Goal: Task Accomplishment & Management: Manage account settings

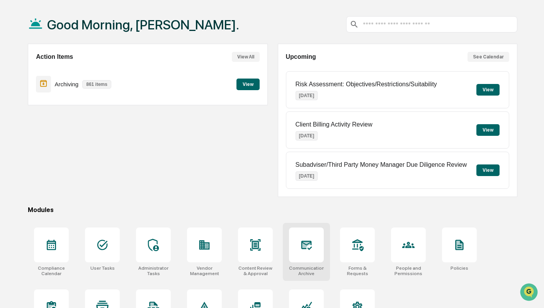
scroll to position [68, 0]
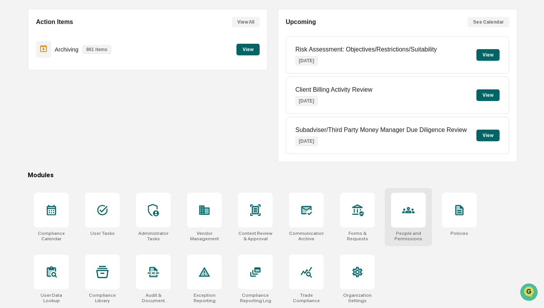
click at [420, 211] on div at bounding box center [408, 210] width 35 height 35
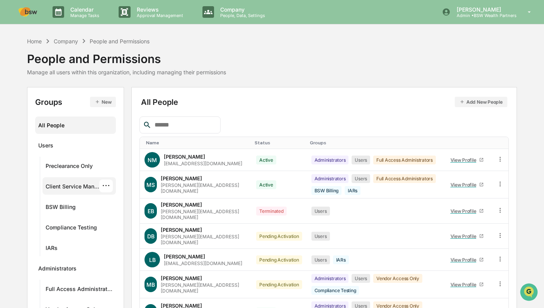
click at [90, 184] on div "Client Service Managers" at bounding box center [73, 187] width 54 height 9
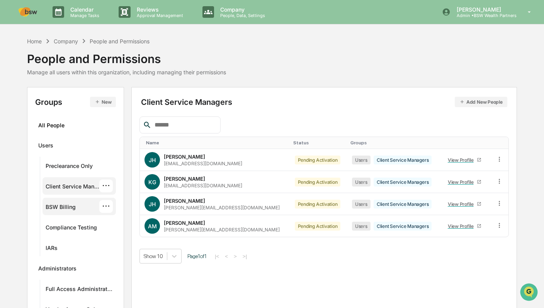
click at [68, 205] on div "BSW Billing" at bounding box center [61, 207] width 30 height 9
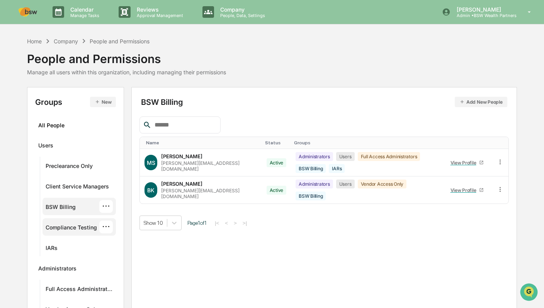
click at [62, 226] on div "Compliance Testing" at bounding box center [71, 228] width 51 height 9
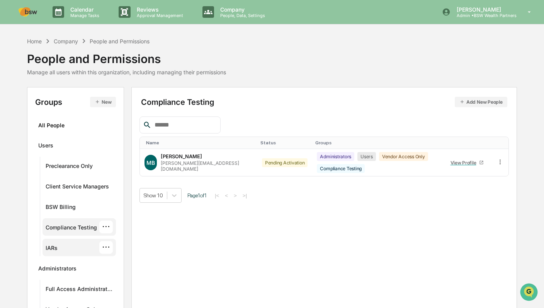
click at [51, 244] on div "IARs ···" at bounding box center [79, 247] width 67 height 13
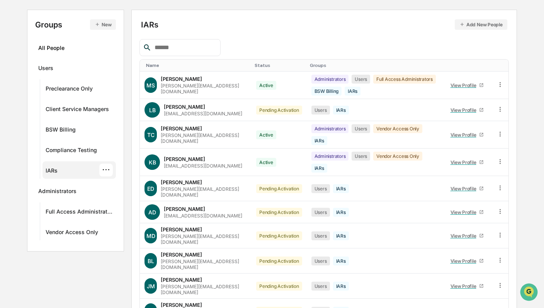
scroll to position [109, 0]
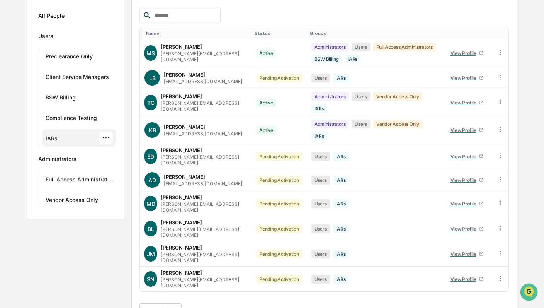
click at [240, 307] on button ">" at bounding box center [236, 310] width 8 height 7
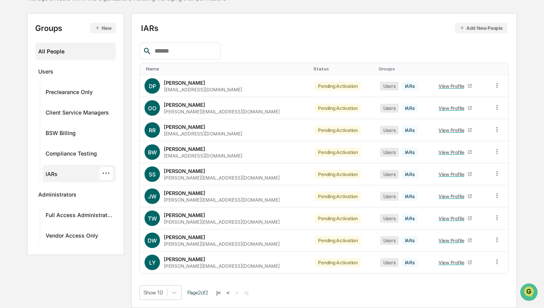
click at [49, 53] on div "All People" at bounding box center [75, 51] width 75 height 13
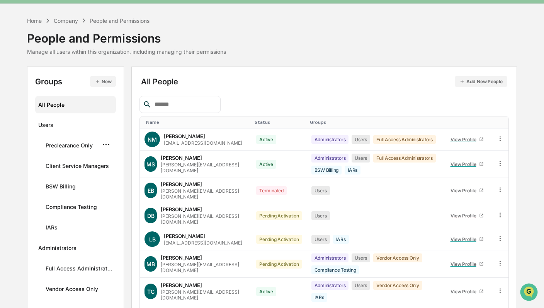
scroll to position [106, 0]
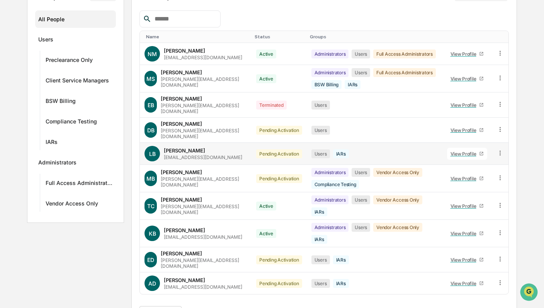
click at [501, 149] on icon at bounding box center [500, 152] width 7 height 7
click at [471, 176] on div "Change Status" at bounding box center [464, 180] width 66 height 9
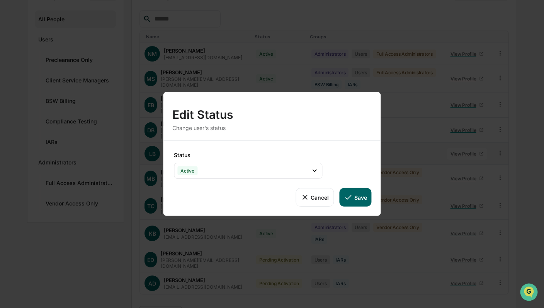
click at [362, 194] on button "Save" at bounding box center [355, 197] width 32 height 19
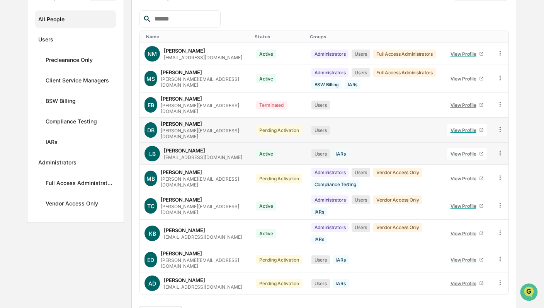
click at [500, 127] on icon at bounding box center [500, 129] width 1 height 5
click at [474, 153] on div "Change Status" at bounding box center [464, 157] width 66 height 9
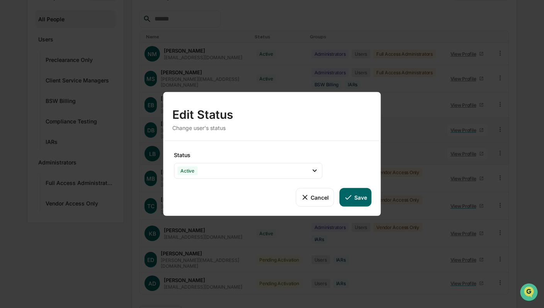
click at [361, 197] on button "Save" at bounding box center [355, 197] width 32 height 19
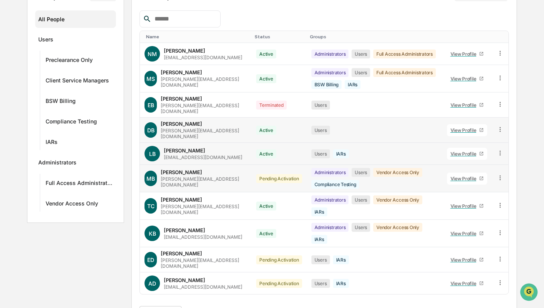
click at [499, 174] on icon at bounding box center [500, 177] width 7 height 7
click at [464, 201] on div "Change Status" at bounding box center [464, 205] width 66 height 9
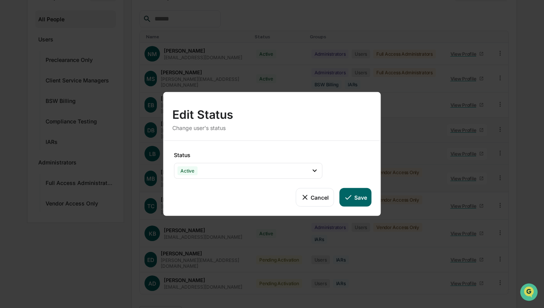
click at [351, 197] on icon at bounding box center [348, 197] width 9 height 9
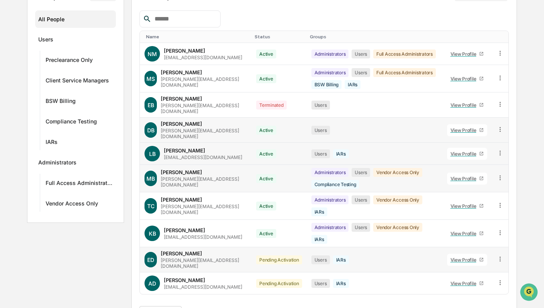
click at [501, 255] on icon at bounding box center [500, 258] width 7 height 7
click at [467, 282] on div "Change Status" at bounding box center [464, 286] width 66 height 9
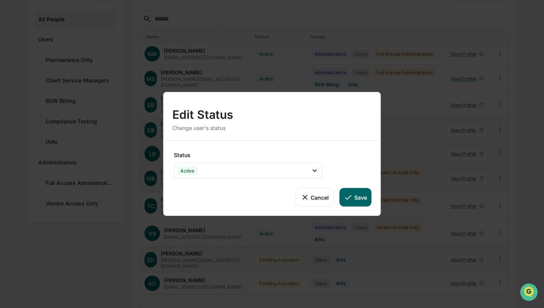
click at [357, 197] on button "Save" at bounding box center [355, 197] width 32 height 19
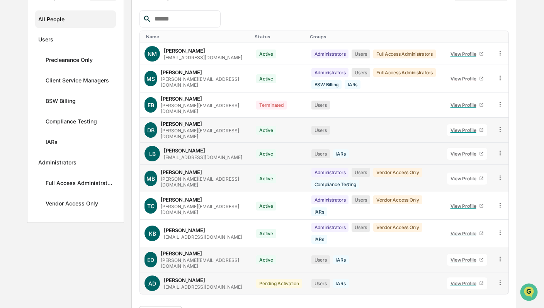
click at [502, 279] on icon at bounding box center [500, 282] width 7 height 7
click at [453, 303] on div "Change Status" at bounding box center [464, 310] width 79 height 15
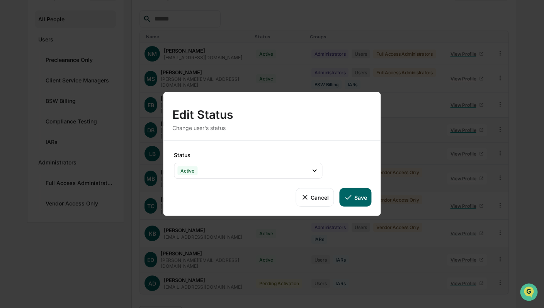
click at [364, 196] on button "Save" at bounding box center [355, 197] width 32 height 19
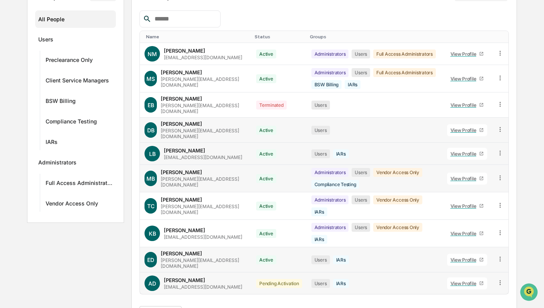
scroll to position [96, 0]
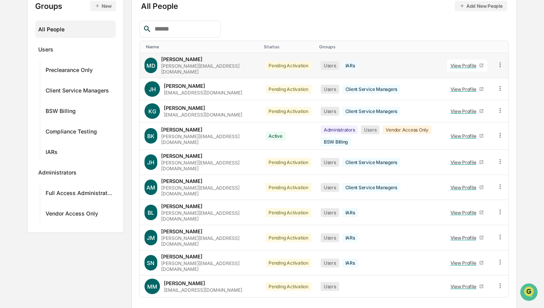
click at [499, 63] on icon at bounding box center [500, 64] width 7 height 7
click at [472, 88] on div "Change Status" at bounding box center [464, 92] width 66 height 9
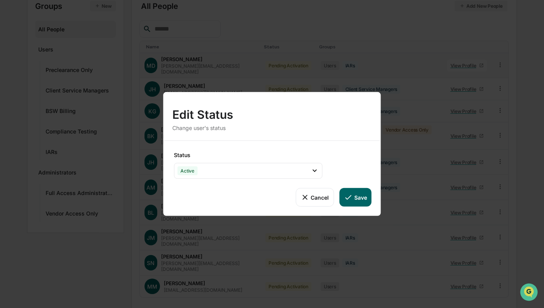
click at [361, 196] on button "Save" at bounding box center [355, 197] width 32 height 19
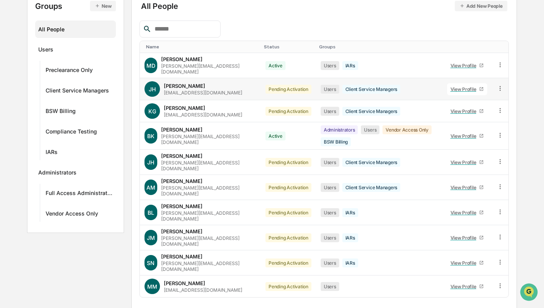
click at [501, 85] on icon at bounding box center [500, 88] width 7 height 7
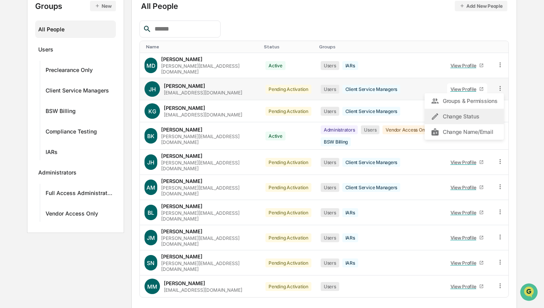
click at [469, 114] on div "Change Status" at bounding box center [464, 116] width 66 height 9
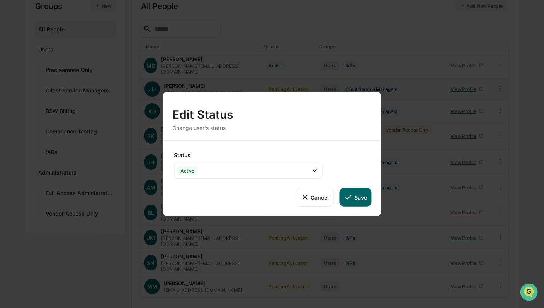
click at [357, 198] on button "Save" at bounding box center [355, 197] width 32 height 19
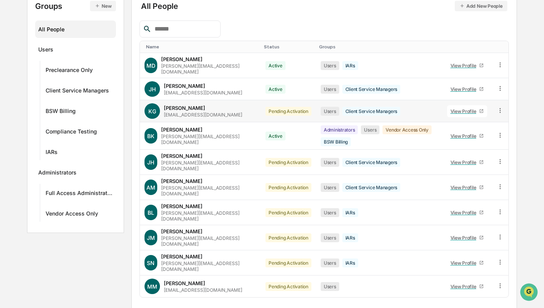
click at [498, 107] on icon at bounding box center [500, 110] width 7 height 7
click at [469, 135] on div "Change Status" at bounding box center [464, 138] width 66 height 9
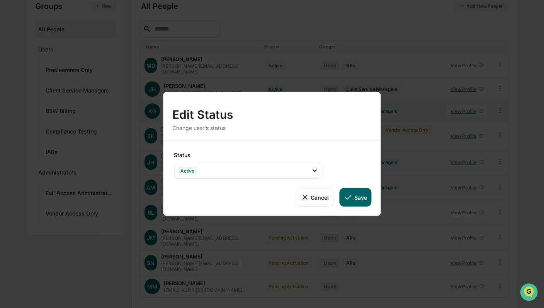
click at [364, 196] on button "Save" at bounding box center [355, 197] width 32 height 19
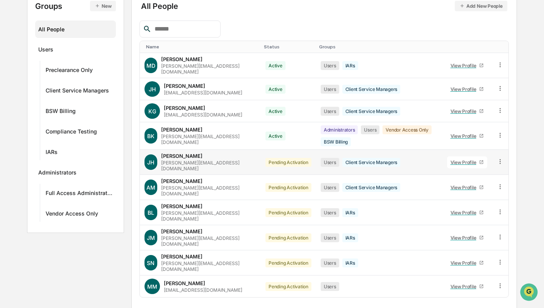
click at [499, 158] on icon at bounding box center [500, 161] width 7 height 7
click at [475, 185] on div "Change Status" at bounding box center [464, 189] width 66 height 9
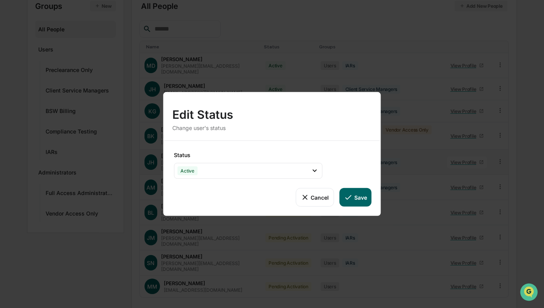
click at [361, 197] on button "Save" at bounding box center [355, 197] width 32 height 19
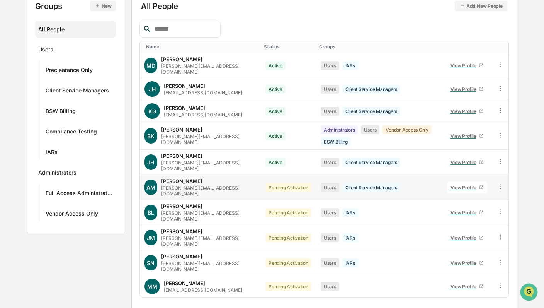
click at [498, 183] on icon at bounding box center [500, 186] width 7 height 7
click at [470, 210] on div "Change Status" at bounding box center [464, 214] width 66 height 9
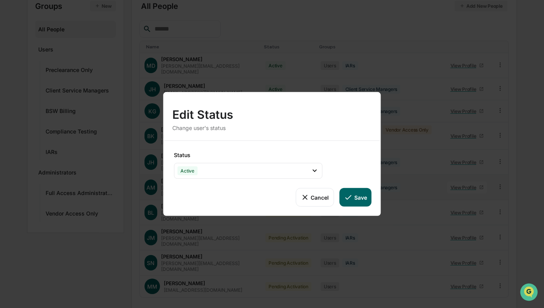
click at [362, 194] on button "Save" at bounding box center [355, 197] width 32 height 19
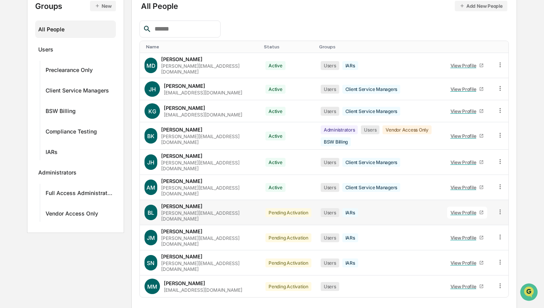
click at [500, 209] on icon at bounding box center [500, 211] width 1 height 5
click at [474, 235] on div "Change Status" at bounding box center [464, 239] width 66 height 9
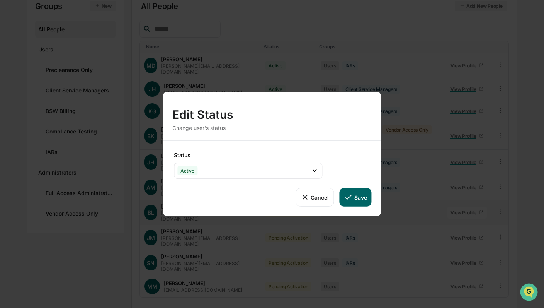
click at [365, 199] on button "Save" at bounding box center [355, 197] width 32 height 19
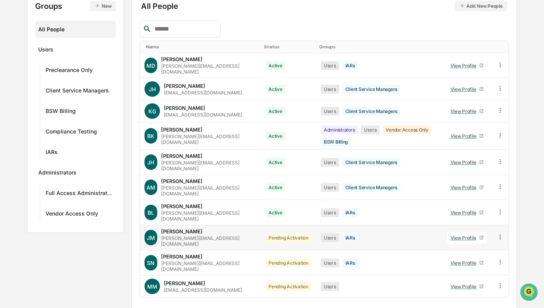
click at [501, 233] on icon at bounding box center [500, 236] width 7 height 7
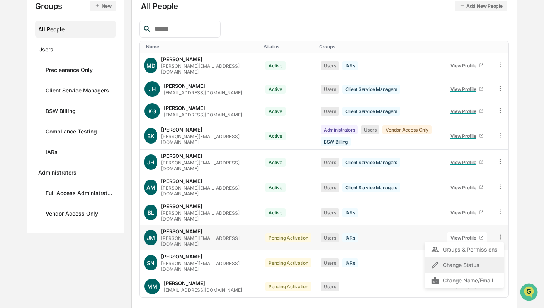
click at [472, 260] on div "Change Status" at bounding box center [464, 264] width 66 height 9
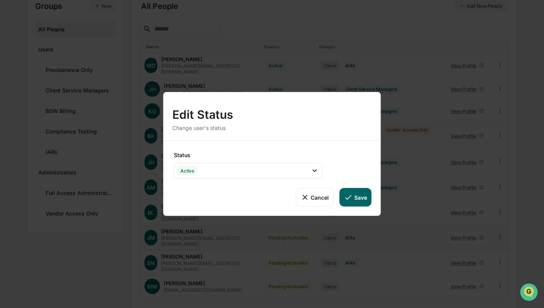
click at [362, 196] on button "Save" at bounding box center [355, 197] width 32 height 19
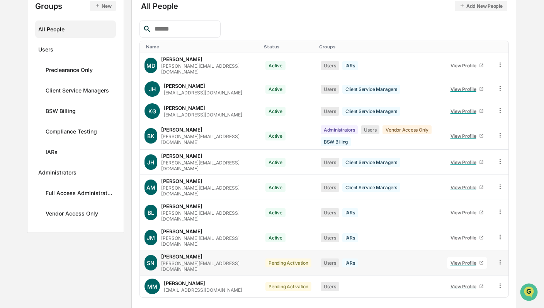
click at [500, 258] on icon at bounding box center [500, 261] width 7 height 7
click at [457, 285] on div "Change Status" at bounding box center [464, 289] width 66 height 9
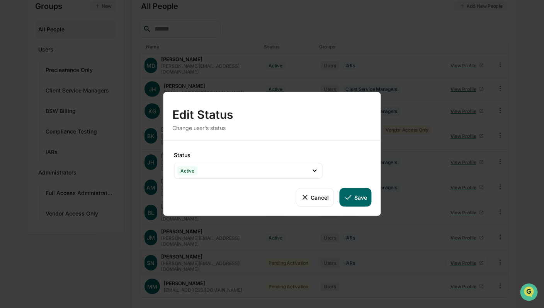
click at [357, 193] on button "Save" at bounding box center [355, 197] width 32 height 19
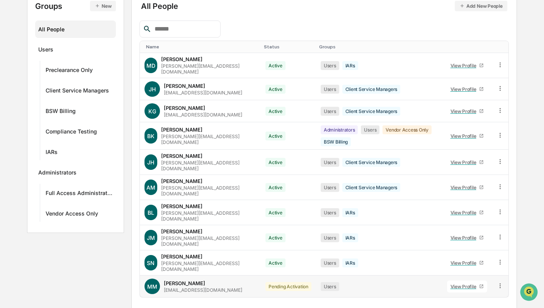
click at [498, 282] on icon at bounding box center [500, 285] width 7 height 7
click at [460, 307] on div "Change Status" at bounding box center [464, 313] width 66 height 9
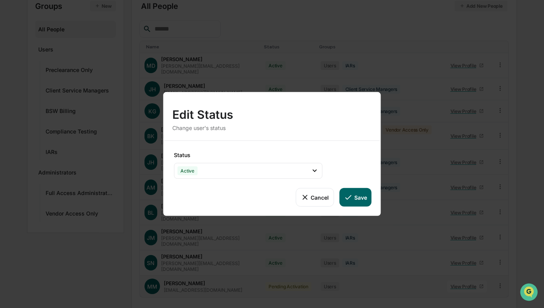
click at [360, 198] on button "Save" at bounding box center [355, 197] width 32 height 19
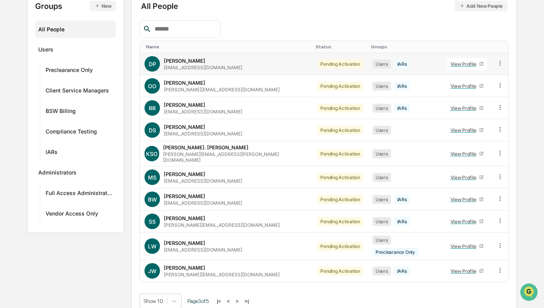
click at [497, 64] on icon at bounding box center [500, 63] width 7 height 7
click at [477, 91] on div "Change Status" at bounding box center [464, 91] width 66 height 9
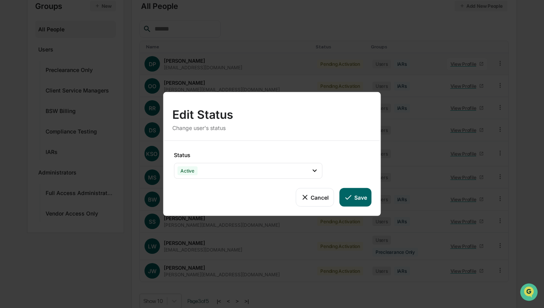
click at [359, 194] on button "Save" at bounding box center [355, 197] width 32 height 19
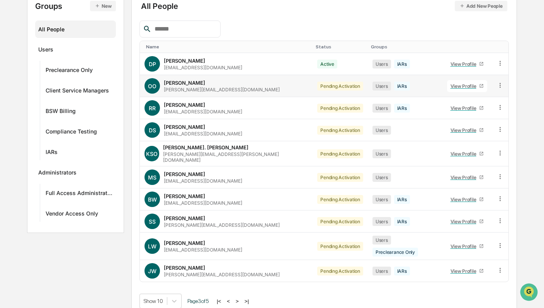
click at [497, 85] on icon at bounding box center [500, 85] width 7 height 7
click at [473, 112] on div "Change Status" at bounding box center [464, 113] width 66 height 9
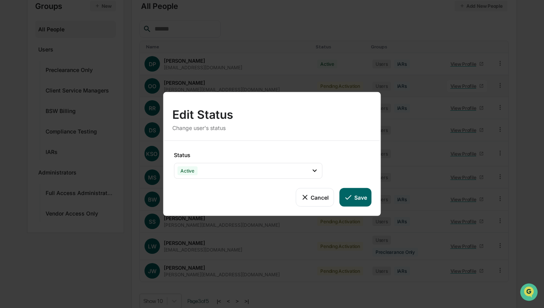
click at [353, 198] on button "Save" at bounding box center [355, 197] width 32 height 19
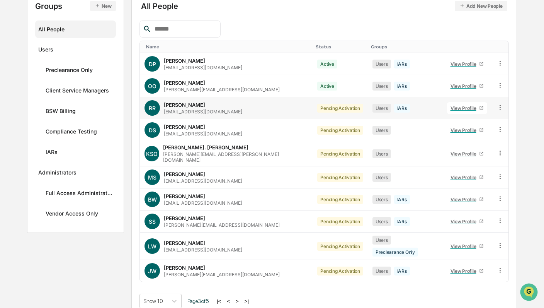
click at [497, 106] on icon at bounding box center [500, 107] width 7 height 7
click at [458, 134] on div "Change Status" at bounding box center [464, 135] width 66 height 9
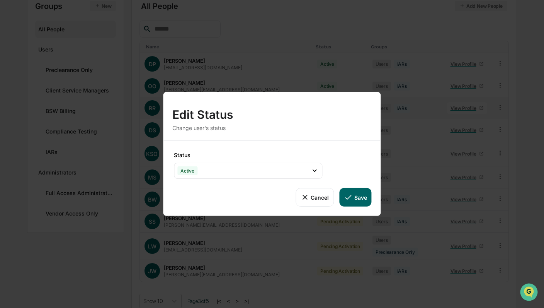
click at [362, 197] on button "Save" at bounding box center [355, 197] width 32 height 19
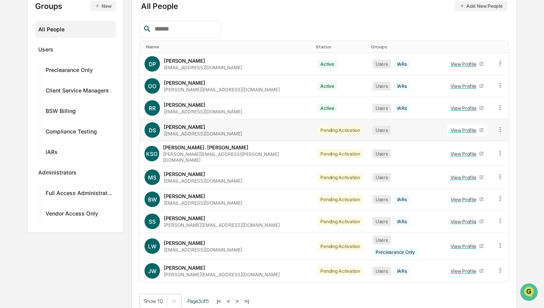
click at [497, 129] on icon at bounding box center [500, 129] width 7 height 7
click at [469, 156] on div "Change Status" at bounding box center [464, 157] width 66 height 9
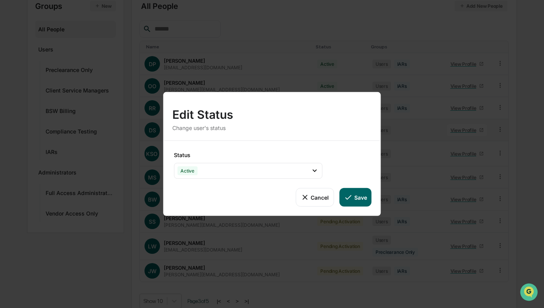
click at [357, 194] on button "Save" at bounding box center [355, 197] width 32 height 19
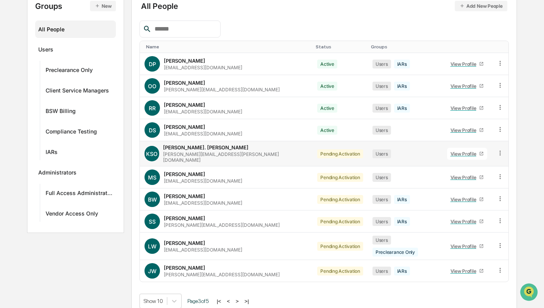
click at [499, 152] on icon at bounding box center [500, 152] width 7 height 7
click at [466, 181] on div "Change Status" at bounding box center [464, 180] width 66 height 9
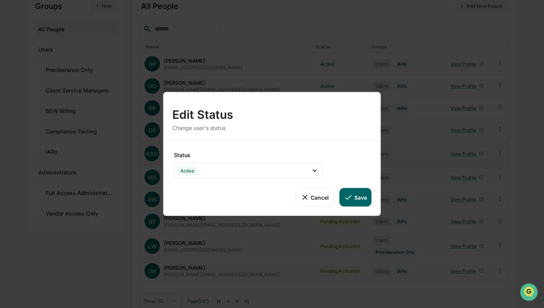
click at [358, 195] on button "Save" at bounding box center [355, 197] width 32 height 19
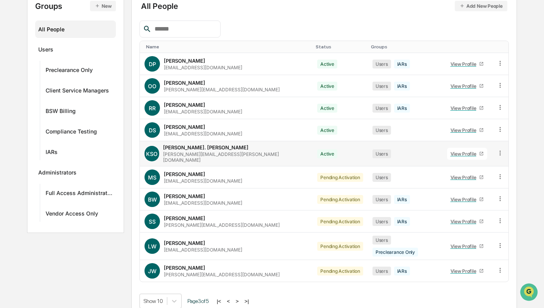
click at [497, 151] on icon at bounding box center [500, 152] width 7 height 7
click at [476, 161] on div "Groups & Permissions" at bounding box center [464, 165] width 66 height 9
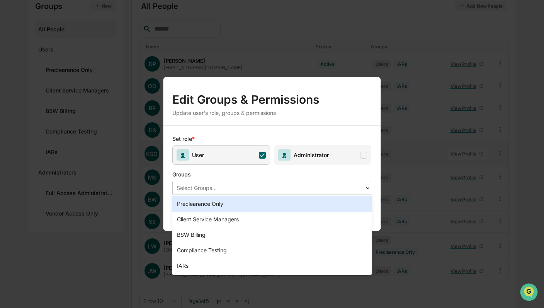
click at [238, 187] on div at bounding box center [269, 187] width 184 height 9
click at [363, 152] on span at bounding box center [364, 154] width 7 height 7
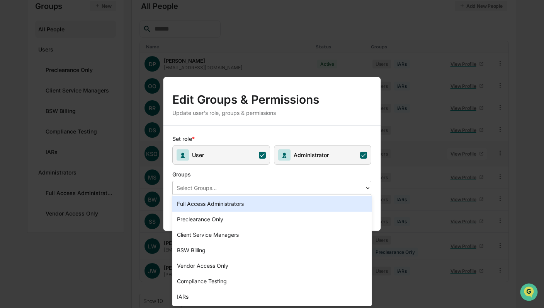
click at [283, 184] on div at bounding box center [269, 187] width 184 height 9
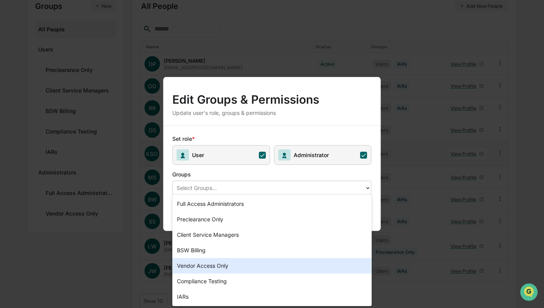
click at [203, 264] on div "Vendor Access Only" at bounding box center [271, 265] width 199 height 15
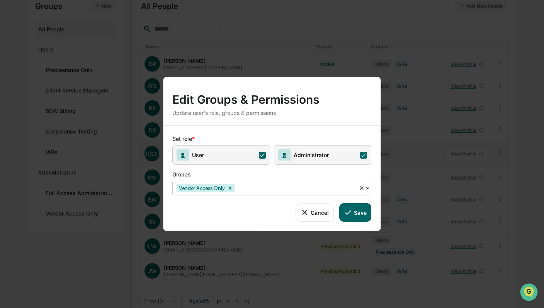
click at [357, 210] on button "Save" at bounding box center [355, 212] width 32 height 19
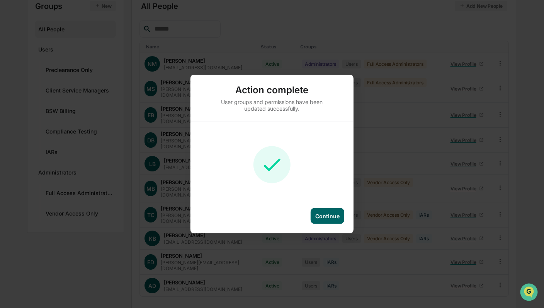
click at [327, 215] on div "Continue" at bounding box center [327, 216] width 24 height 7
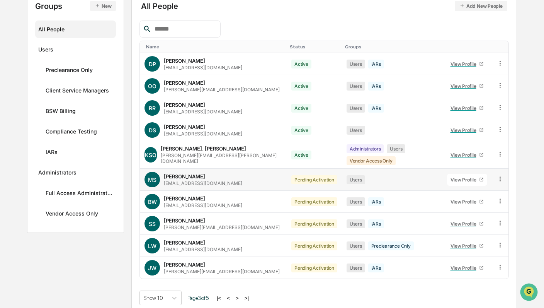
click at [499, 175] on icon at bounding box center [500, 178] width 7 height 7
click at [469, 202] on div "Change Status" at bounding box center [464, 206] width 66 height 9
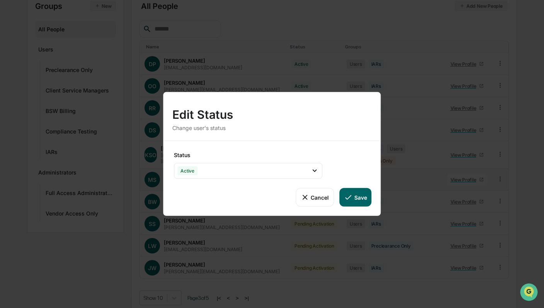
click at [354, 197] on button "Save" at bounding box center [355, 197] width 32 height 19
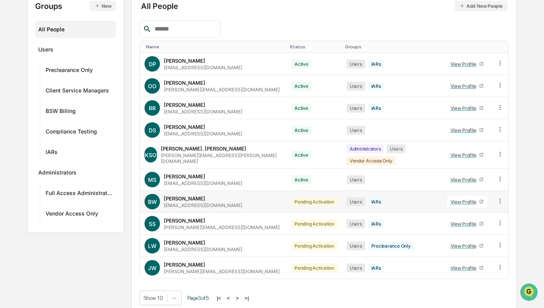
click at [499, 197] on icon at bounding box center [500, 200] width 7 height 7
click at [475, 224] on div "Change Status" at bounding box center [464, 228] width 66 height 9
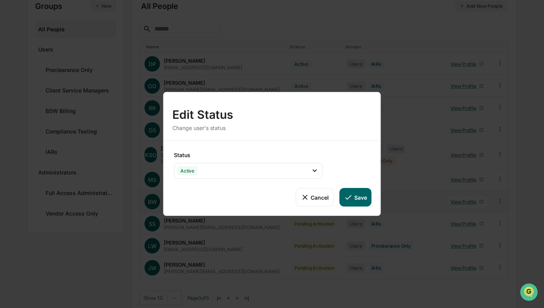
click at [353, 197] on button "Save" at bounding box center [355, 197] width 32 height 19
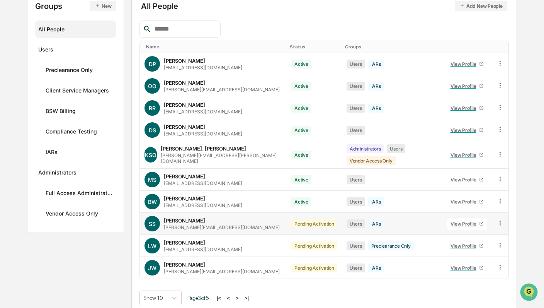
click at [499, 219] on icon at bounding box center [500, 222] width 7 height 7
click at [463, 246] on div "Change Status" at bounding box center [464, 250] width 66 height 9
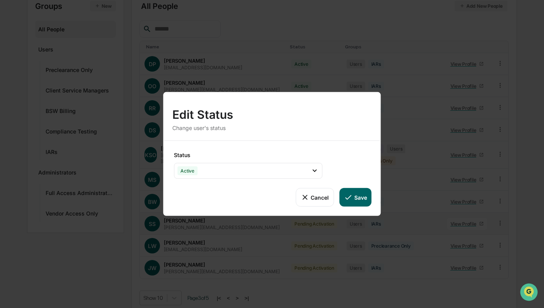
click at [363, 198] on button "Save" at bounding box center [355, 197] width 32 height 19
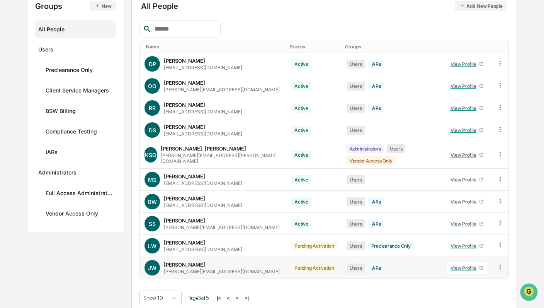
click at [498, 263] on icon at bounding box center [500, 266] width 7 height 7
click at [465, 290] on div "Change Status" at bounding box center [464, 294] width 66 height 9
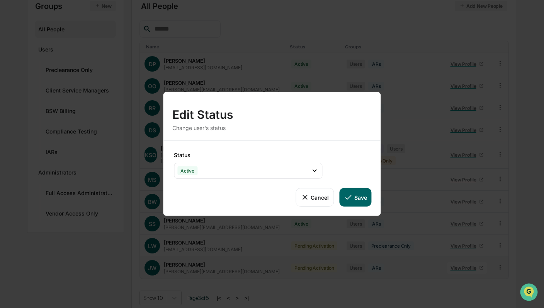
click at [362, 198] on button "Save" at bounding box center [355, 197] width 32 height 19
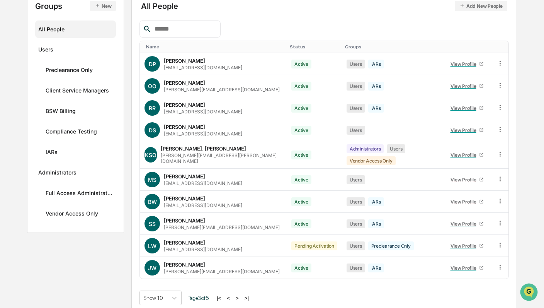
click at [240, 295] on button ">" at bounding box center [237, 298] width 8 height 7
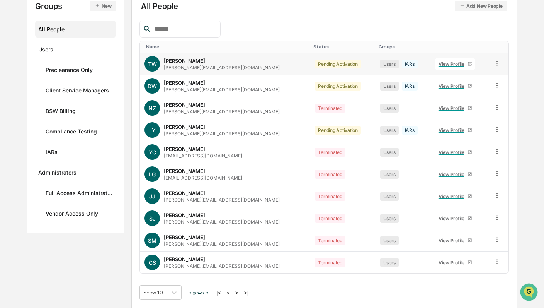
click at [494, 62] on icon at bounding box center [497, 63] width 7 height 7
click at [469, 92] on div "Change Status" at bounding box center [461, 91] width 66 height 9
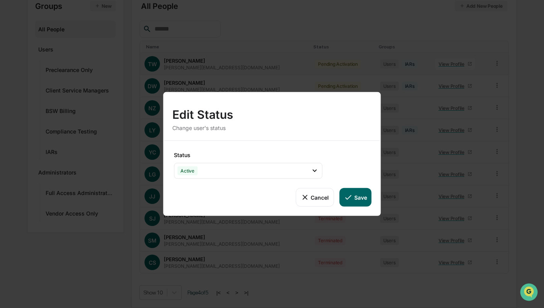
click at [359, 195] on button "Save" at bounding box center [355, 197] width 32 height 19
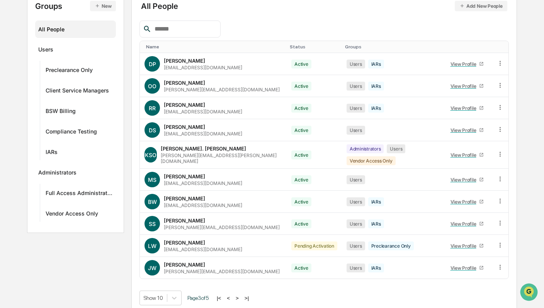
click at [240, 295] on button ">" at bounding box center [237, 298] width 8 height 7
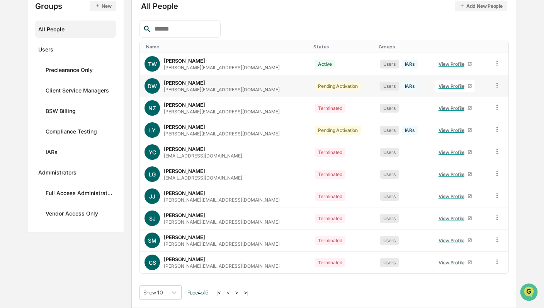
click at [494, 83] on icon at bounding box center [497, 85] width 7 height 7
click at [460, 111] on div "Change Status" at bounding box center [461, 113] width 66 height 9
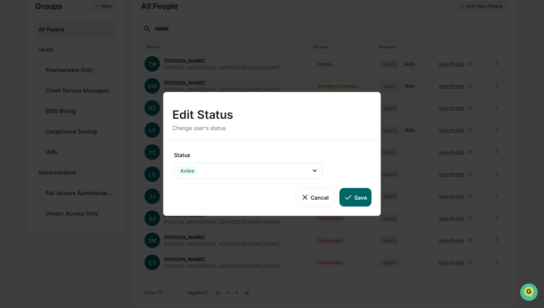
click at [352, 194] on icon at bounding box center [348, 197] width 9 height 9
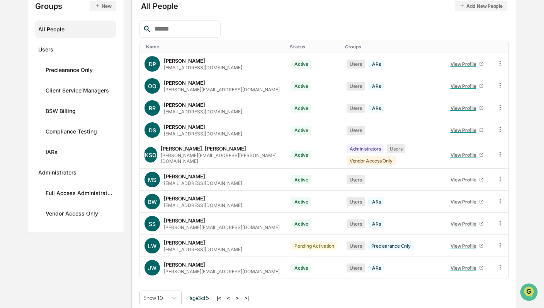
click at [240, 295] on button ">" at bounding box center [237, 298] width 8 height 7
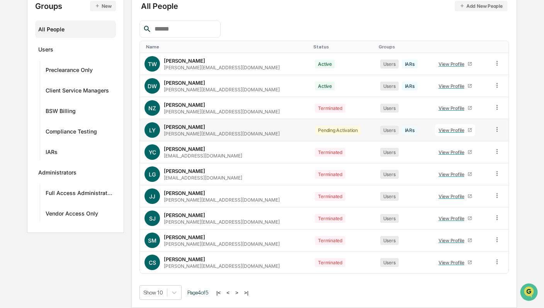
click at [494, 128] on icon at bounding box center [497, 129] width 7 height 7
click at [468, 158] on div "Change Status" at bounding box center [461, 157] width 66 height 9
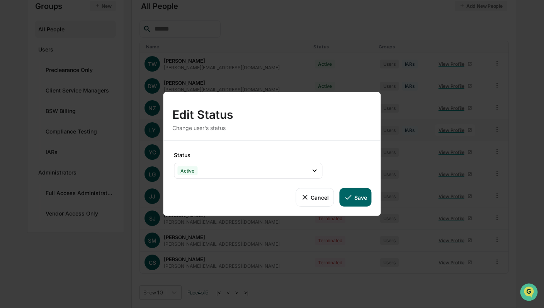
click at [355, 194] on button "Save" at bounding box center [355, 197] width 32 height 19
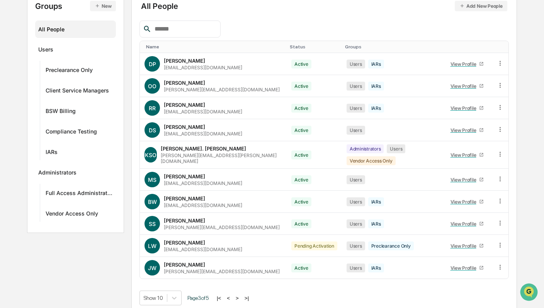
click at [240, 295] on button ">" at bounding box center [237, 298] width 8 height 7
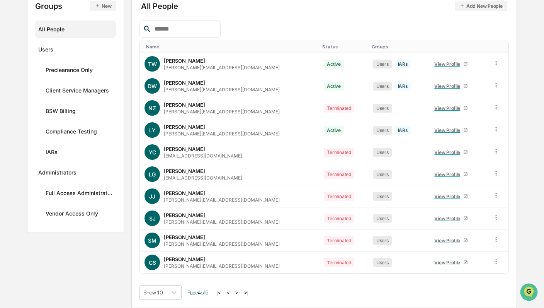
click at [240, 293] on button ">" at bounding box center [237, 292] width 8 height 7
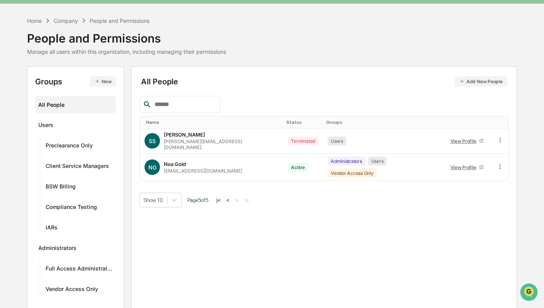
click at [232, 197] on button "<" at bounding box center [228, 200] width 8 height 7
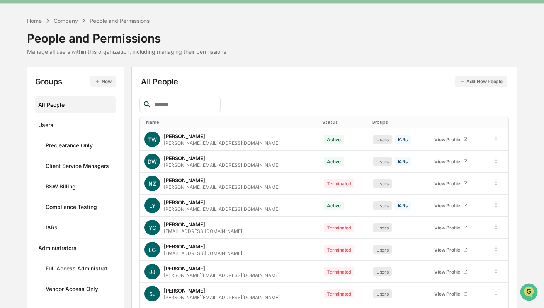
click at [232, 189] on div "NZ [PERSON_NAME] [PERSON_NAME][EMAIL_ADDRESS][DOMAIN_NAME]" at bounding box center [230, 182] width 170 height 15
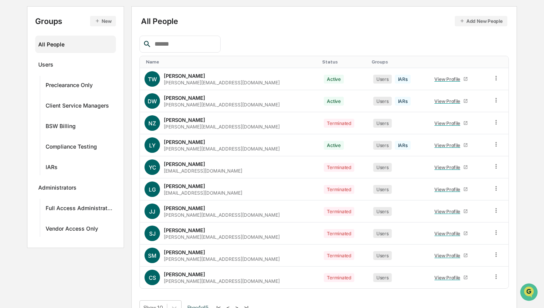
scroll to position [96, 0]
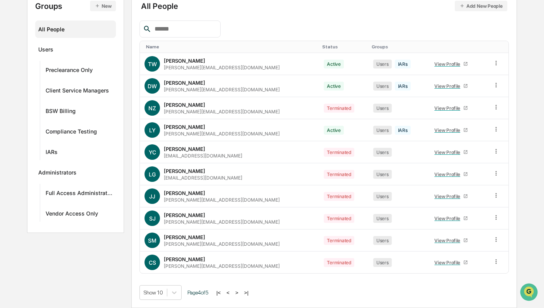
click at [241, 292] on button ">" at bounding box center [237, 292] width 8 height 7
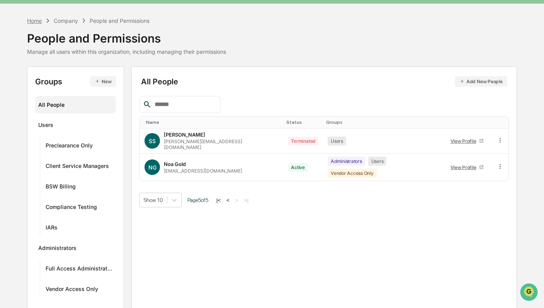
click at [33, 19] on div "Home" at bounding box center [34, 20] width 15 height 7
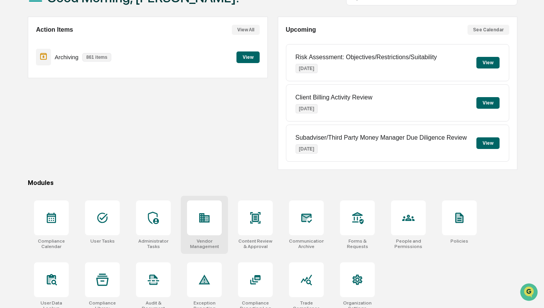
scroll to position [68, 0]
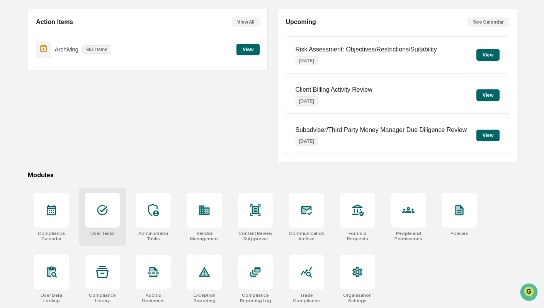
click at [109, 213] on div at bounding box center [102, 210] width 35 height 35
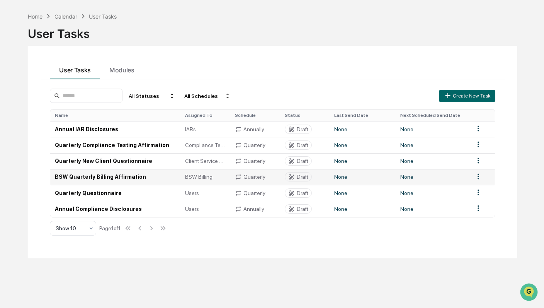
scroll to position [37, 0]
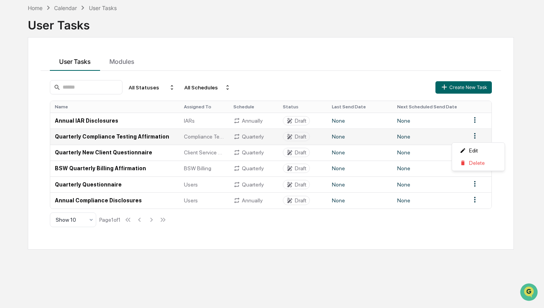
click at [478, 136] on html "Calendar Manage Tasks Reviews Approval Management Company People, Data, Setting…" at bounding box center [272, 117] width 544 height 308
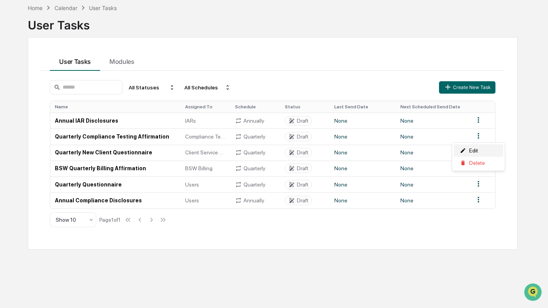
click at [473, 149] on div "Edit" at bounding box center [478, 150] width 49 height 12
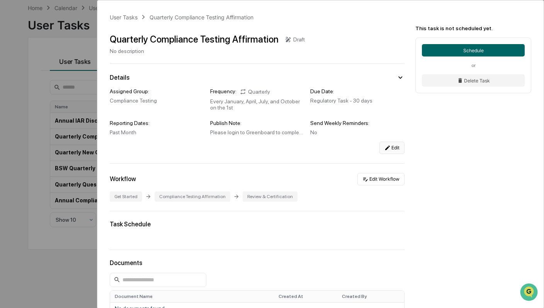
click at [392, 148] on button "Edit" at bounding box center [392, 147] width 25 height 12
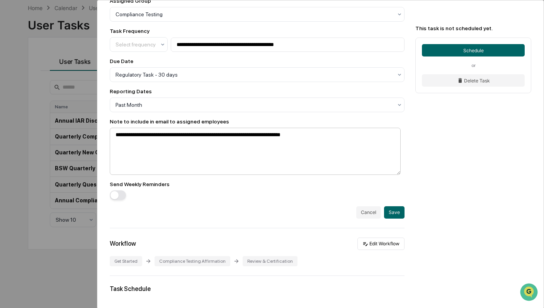
scroll to position [193, 0]
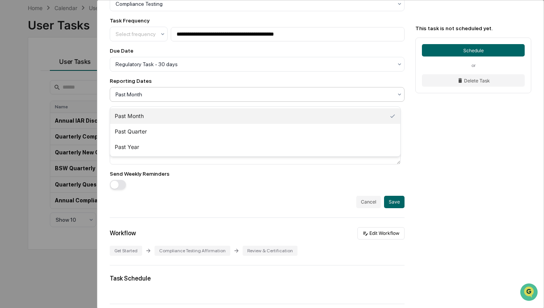
click at [153, 97] on div at bounding box center [254, 94] width 277 height 8
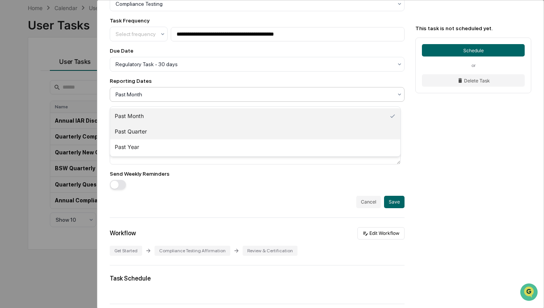
click at [146, 132] on div "Past Quarter" at bounding box center [255, 131] width 290 height 15
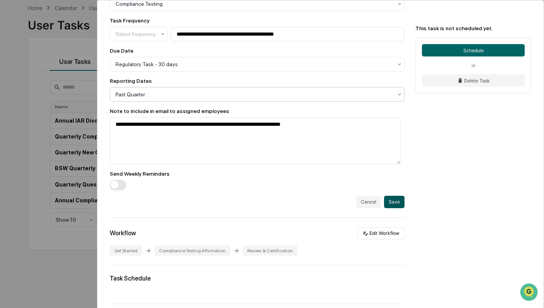
click at [394, 206] on button "Save" at bounding box center [394, 202] width 20 height 12
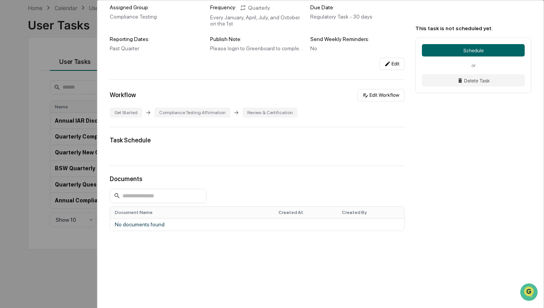
scroll to position [90, 0]
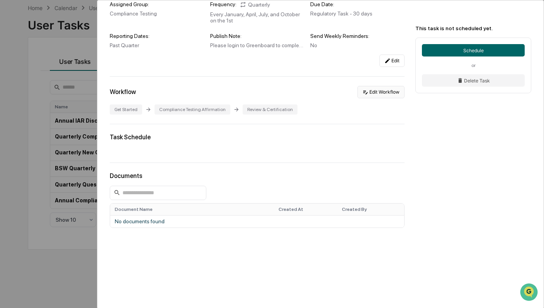
click at [375, 90] on button "Edit Workflow" at bounding box center [381, 92] width 47 height 12
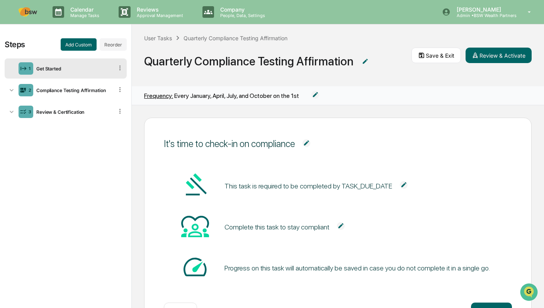
scroll to position [39, 0]
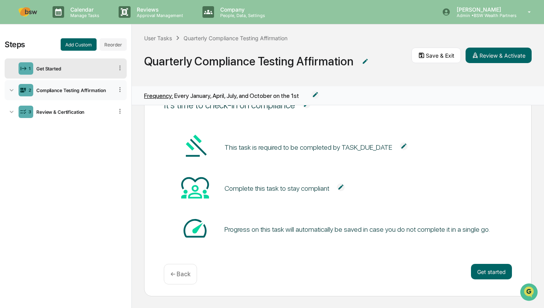
click at [9, 90] on icon at bounding box center [12, 90] width 8 height 8
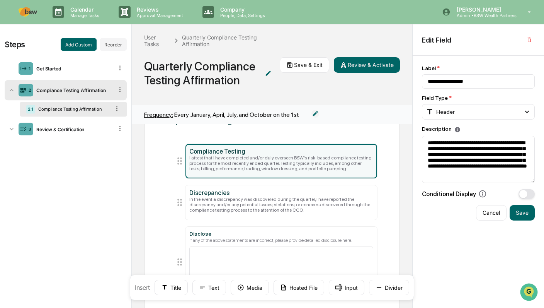
scroll to position [34, 0]
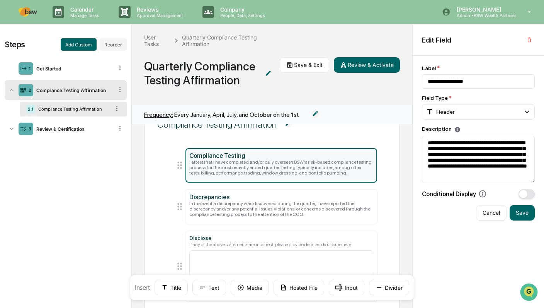
click at [65, 105] on div "2.1 Compliance Testing Affirmation" at bounding box center [73, 109] width 107 height 15
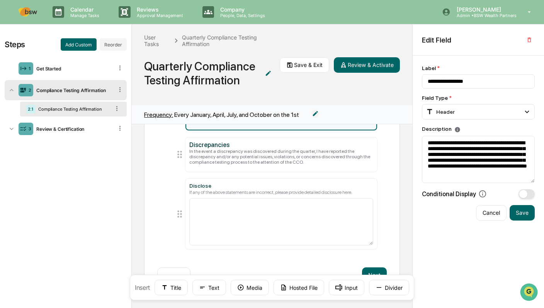
scroll to position [0, 0]
click at [376, 65] on button "Review & Activate" at bounding box center [367, 64] width 66 height 15
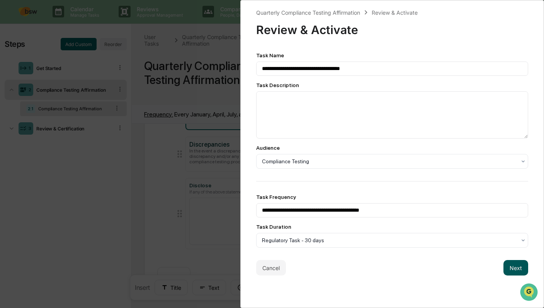
click at [510, 271] on button "Next" at bounding box center [516, 267] width 25 height 15
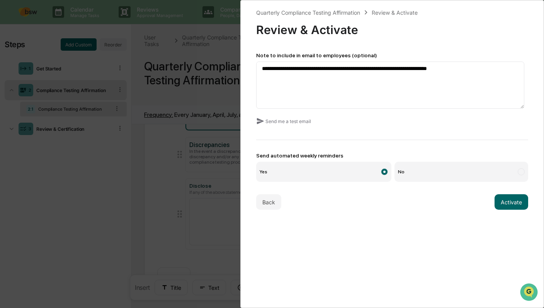
scroll to position [0, 0]
click at [272, 202] on button "Back" at bounding box center [268, 201] width 25 height 15
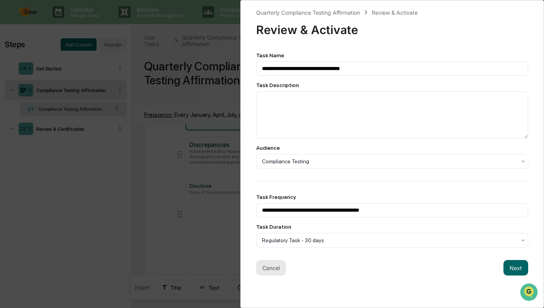
click at [275, 269] on button "Cancel" at bounding box center [271, 267] width 30 height 15
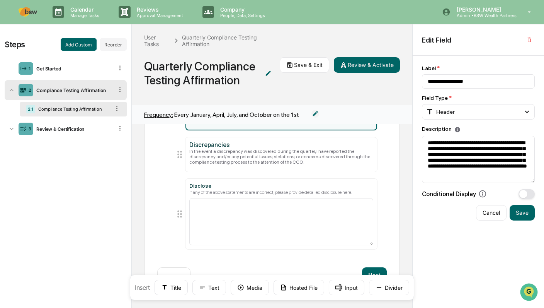
scroll to position [0, 0]
click at [375, 269] on button "Next" at bounding box center [374, 274] width 25 height 15
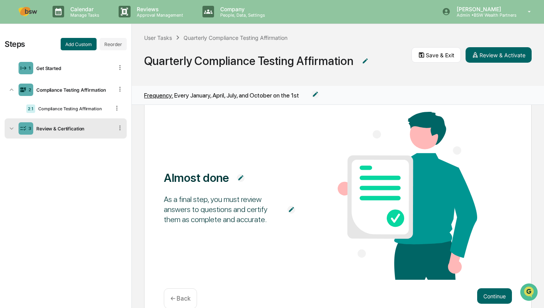
scroll to position [44, 0]
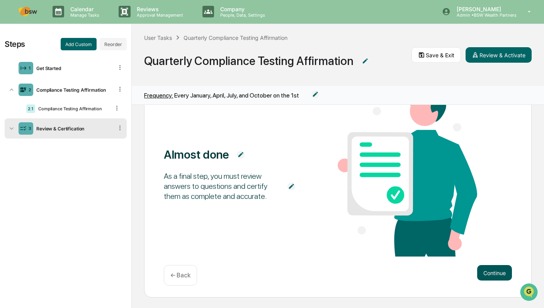
click at [491, 267] on button "Continue" at bounding box center [494, 272] width 35 height 15
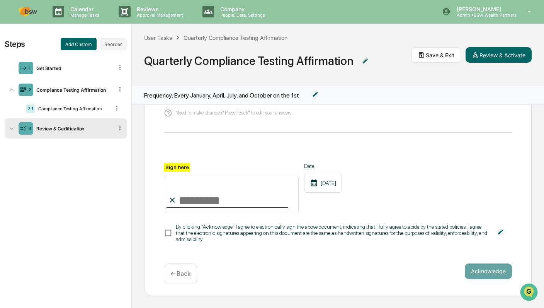
scroll to position [88, 0]
click at [423, 58] on icon at bounding box center [421, 54] width 7 height 7
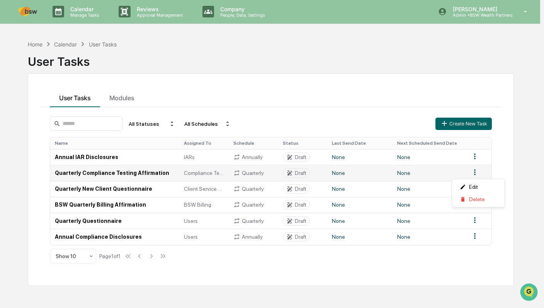
click at [479, 173] on html "Calendar Manage Tasks Reviews Approval Management Company People, Data, Setting…" at bounding box center [272, 154] width 544 height 308
click at [479, 186] on div "Edit" at bounding box center [478, 187] width 49 height 12
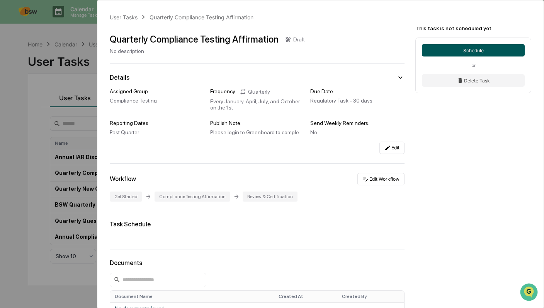
click at [475, 49] on button "Schedule" at bounding box center [473, 50] width 103 height 12
